Goal: Ask a question

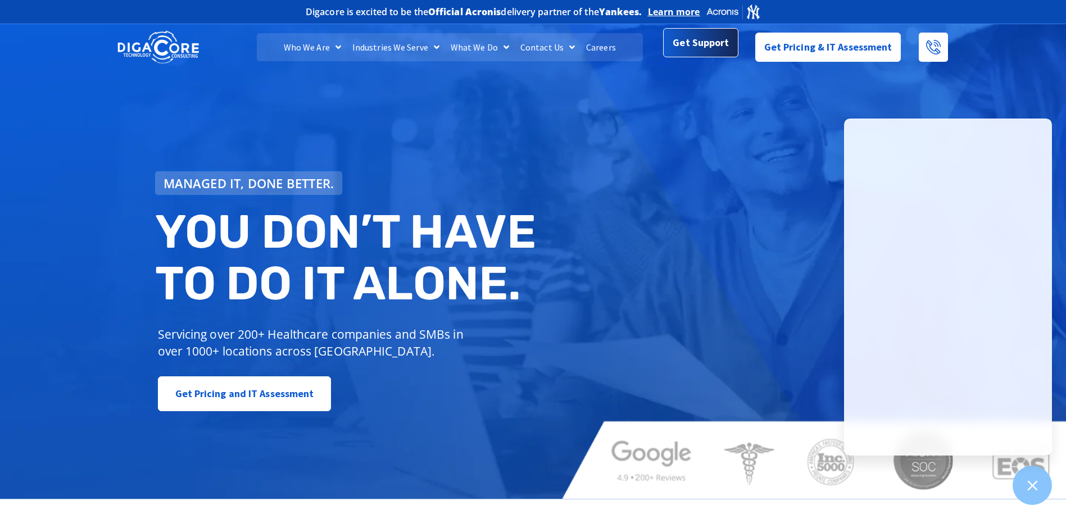
click at [671, 50] on link "Get Support" at bounding box center [700, 44] width 75 height 29
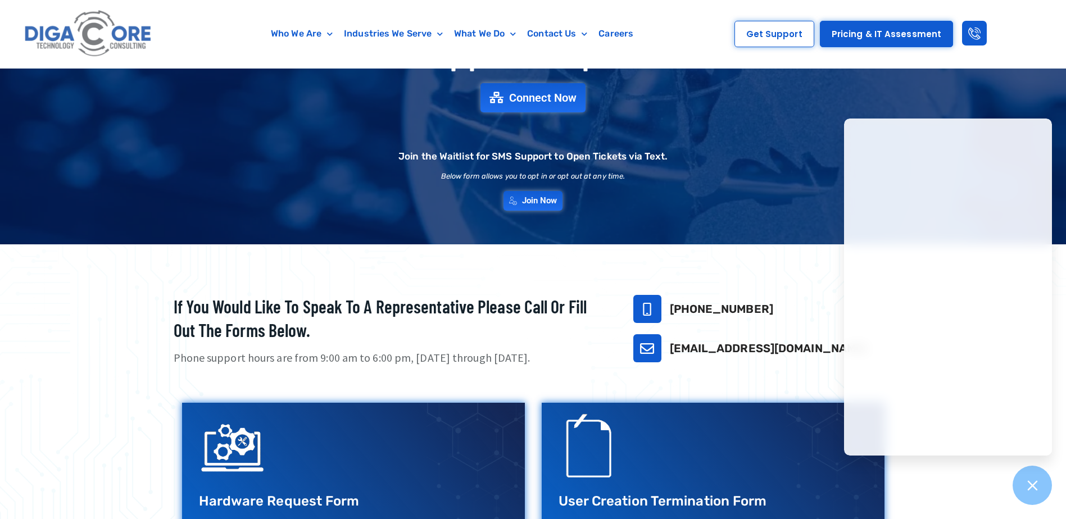
scroll to position [112, 0]
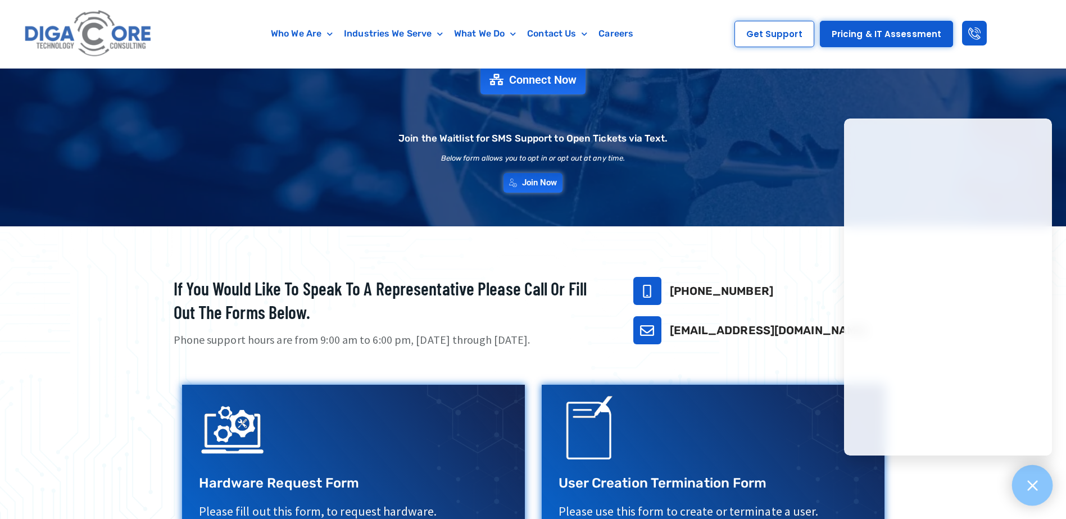
click at [1028, 490] on icon at bounding box center [1032, 486] width 10 height 10
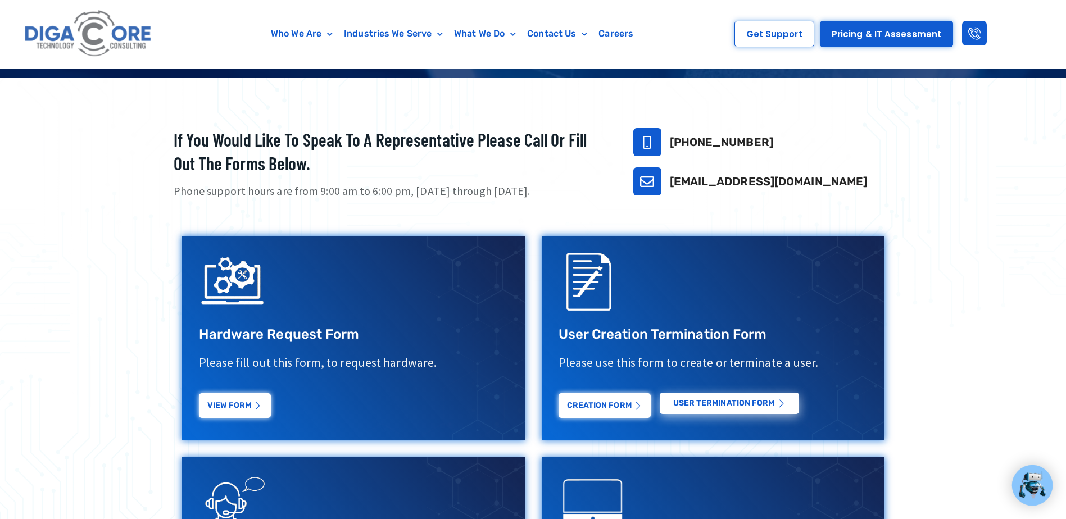
scroll to position [281, 0]
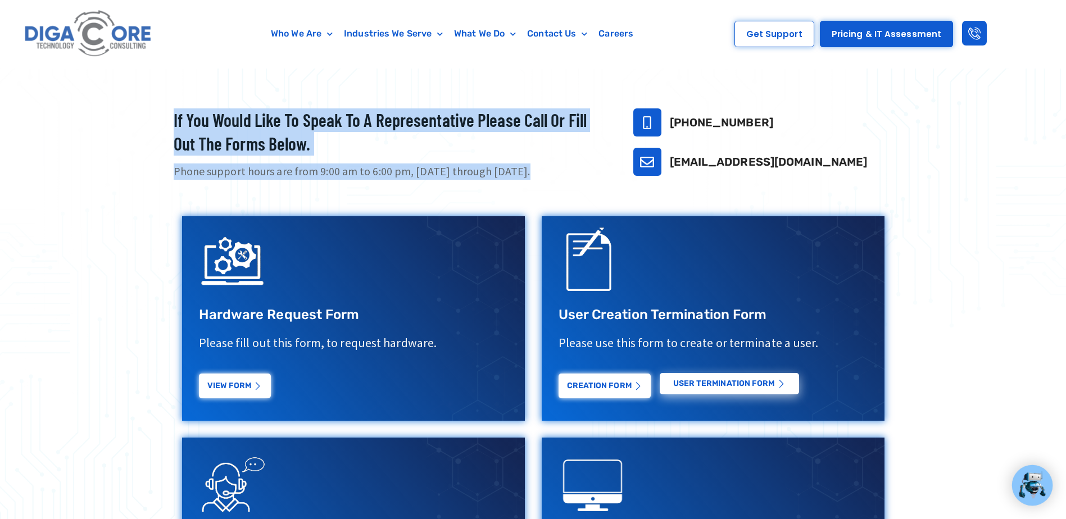
drag, startPoint x: 539, startPoint y: 192, endPoint x: 167, endPoint y: 98, distance: 383.1
click at [167, 98] on section "If you would like to speak to a representative please call or fill out the form…" at bounding box center [533, 375] width 1066 height 635
click at [167, 98] on div at bounding box center [533, 375] width 1066 height 635
drag, startPoint x: 170, startPoint y: 92, endPoint x: 537, endPoint y: 164, distance: 374.1
click at [537, 164] on section "If you would like to speak to a representative please call or fill out the form…" at bounding box center [533, 375] width 1066 height 635
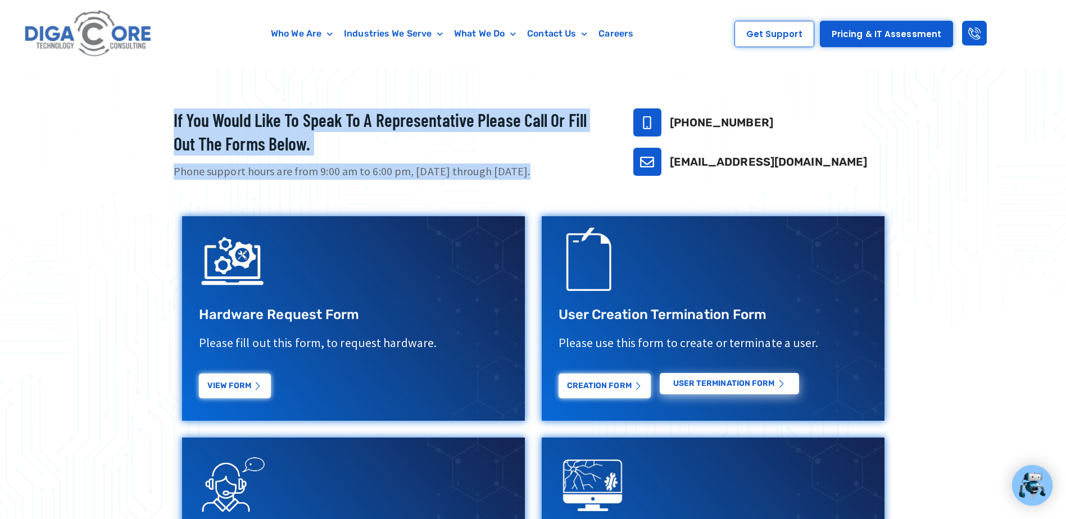
click at [537, 164] on p "Phone support hours are from 9:00 am to 6:00 pm, Monday through Friday." at bounding box center [390, 172] width 432 height 16
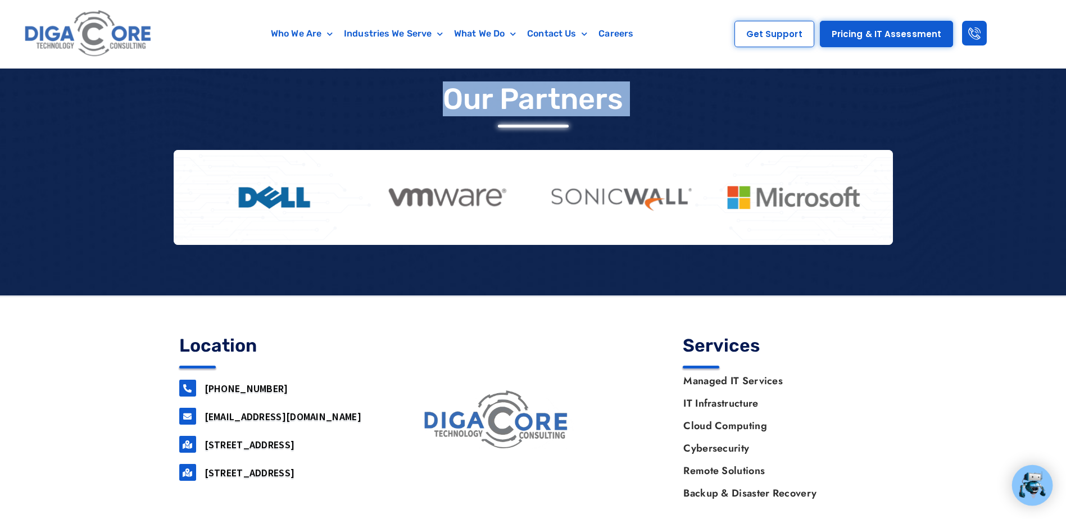
scroll to position [963, 0]
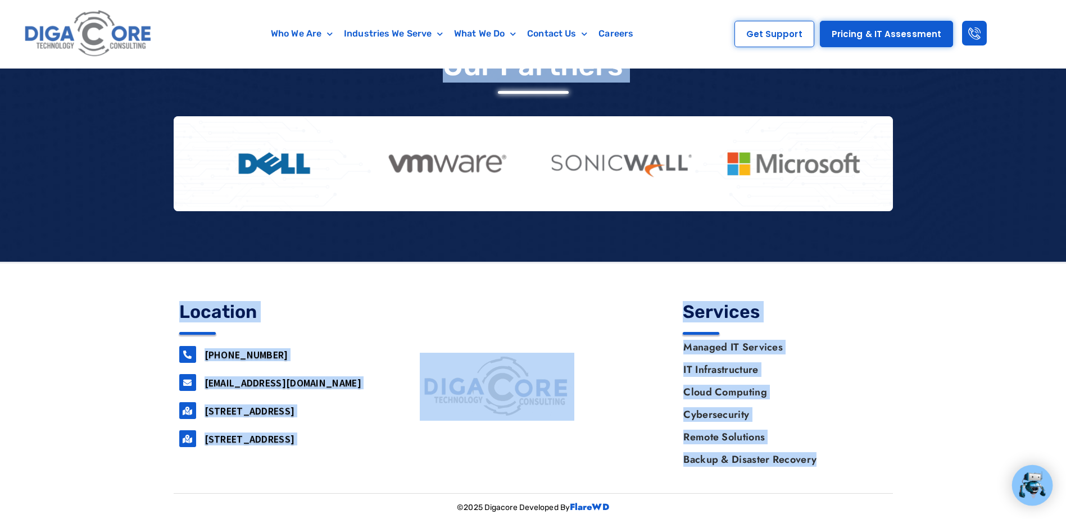
drag, startPoint x: 162, startPoint y: 119, endPoint x: 832, endPoint y: 484, distance: 763.3
click at [833, 484] on section "Location 732-646-5725 support@digacore.com 160 airport road, Suite 201, Lakewoo…" at bounding box center [533, 395] width 719 height 196
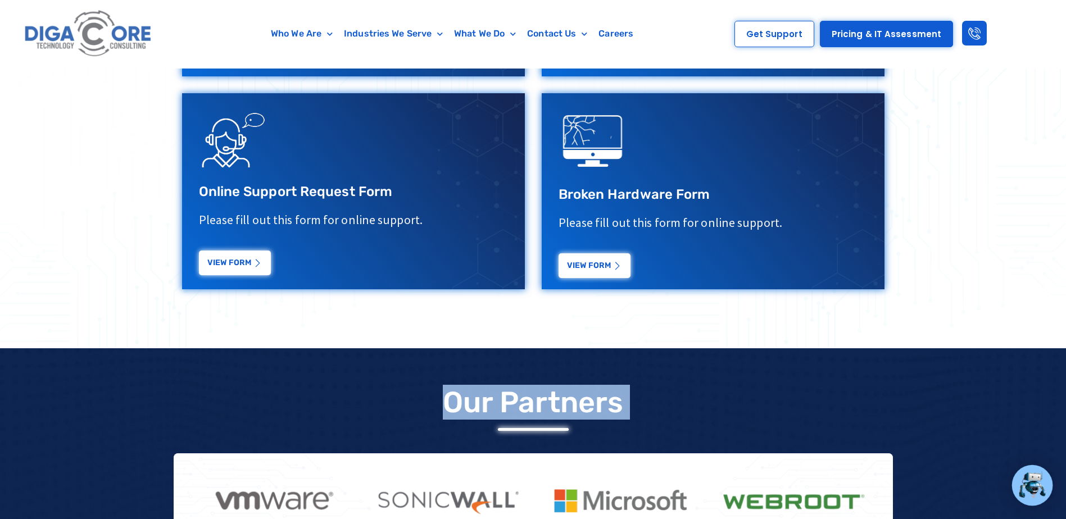
scroll to position [0, 0]
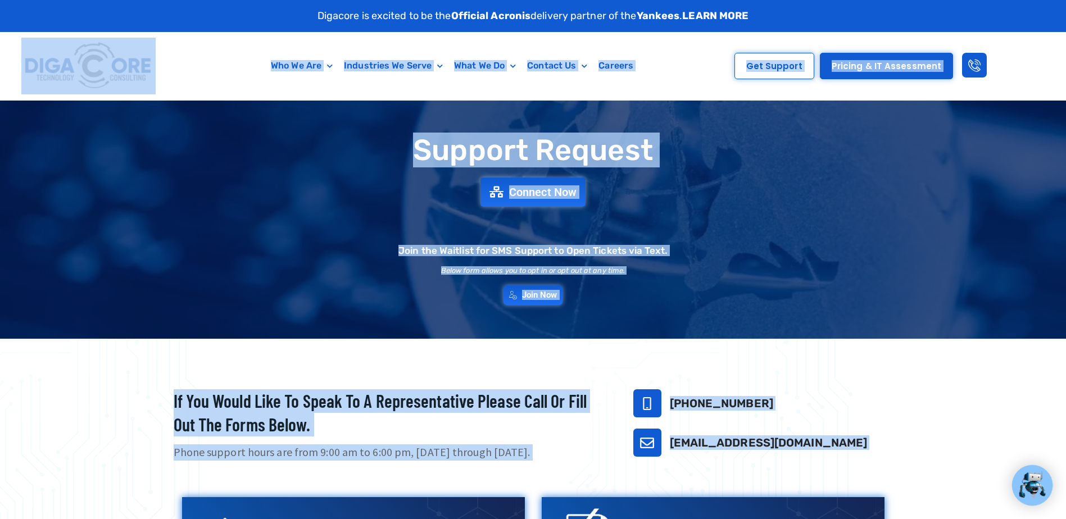
drag, startPoint x: 737, startPoint y: 456, endPoint x: 22, endPoint y: 45, distance: 824.6
click at [22, 45] on body "Digacore is excited to be the Official Acronis delivery partner of the Yankees …" at bounding box center [533, 259] width 1066 height 519
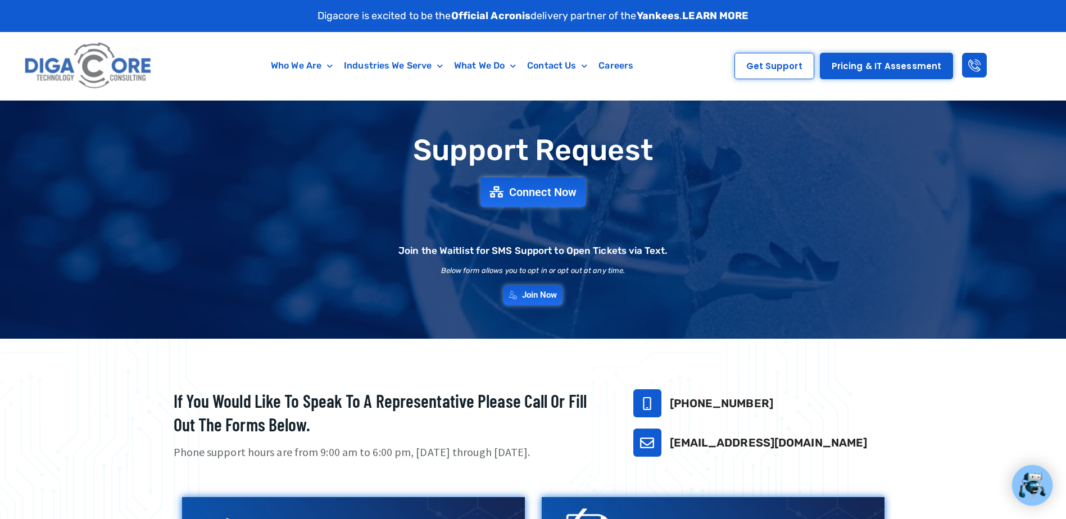
click at [19, 44] on div "Who We Are About Us Our Leadership Testimonials Blog Industries We Serve Health…" at bounding box center [533, 66] width 1066 height 69
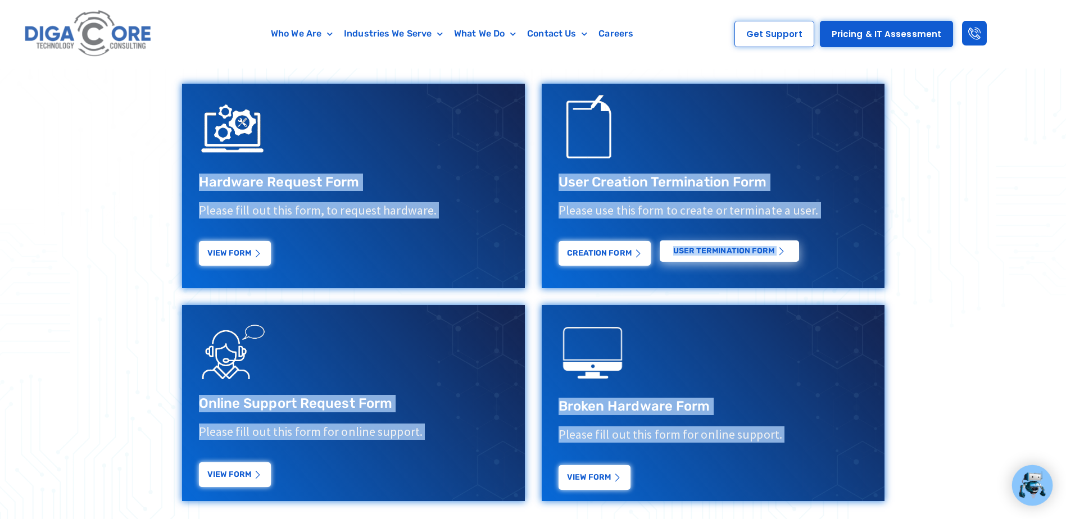
scroll to position [674, 0]
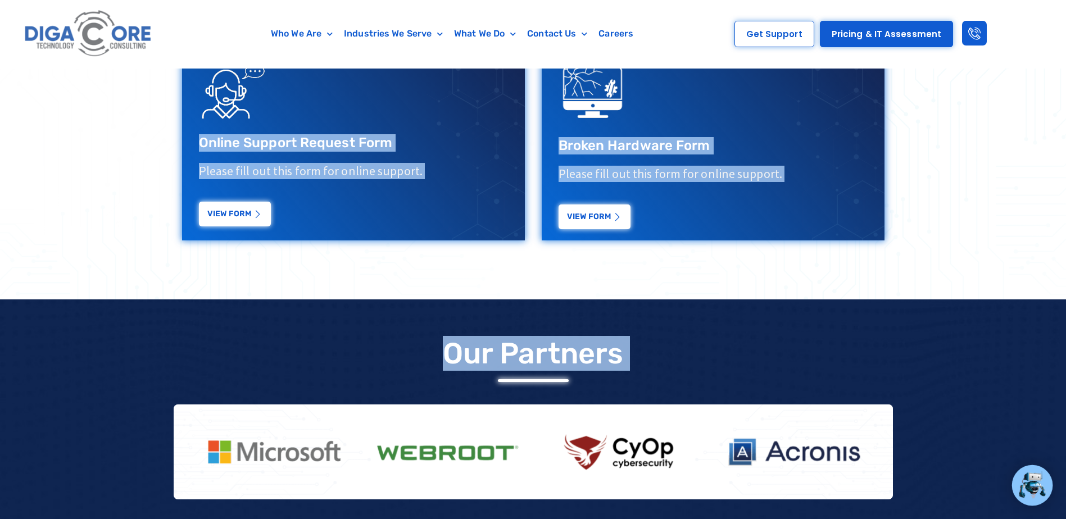
drag, startPoint x: 147, startPoint y: 105, endPoint x: 761, endPoint y: 396, distance: 679.8
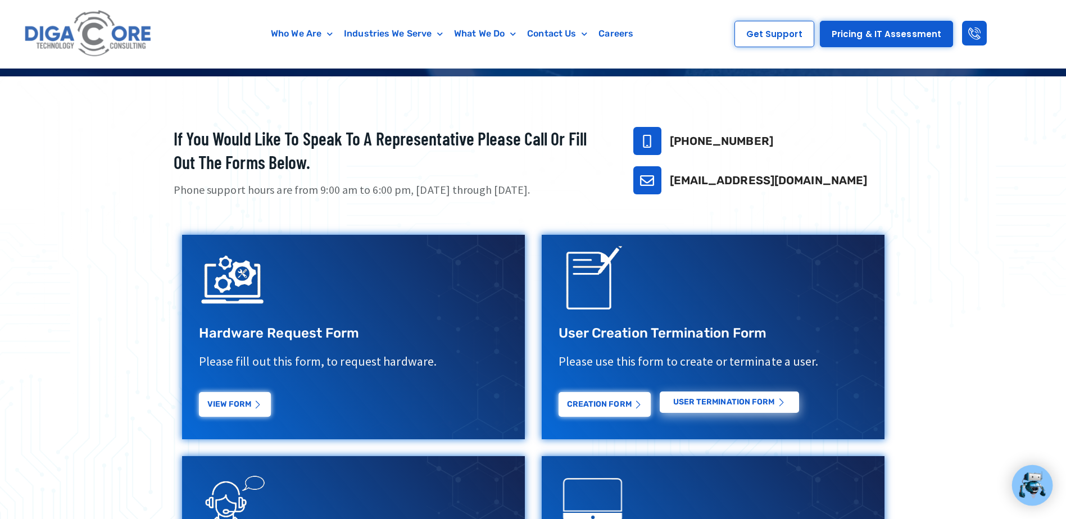
scroll to position [281, 0]
